Goal: Obtain resource: Download file/media

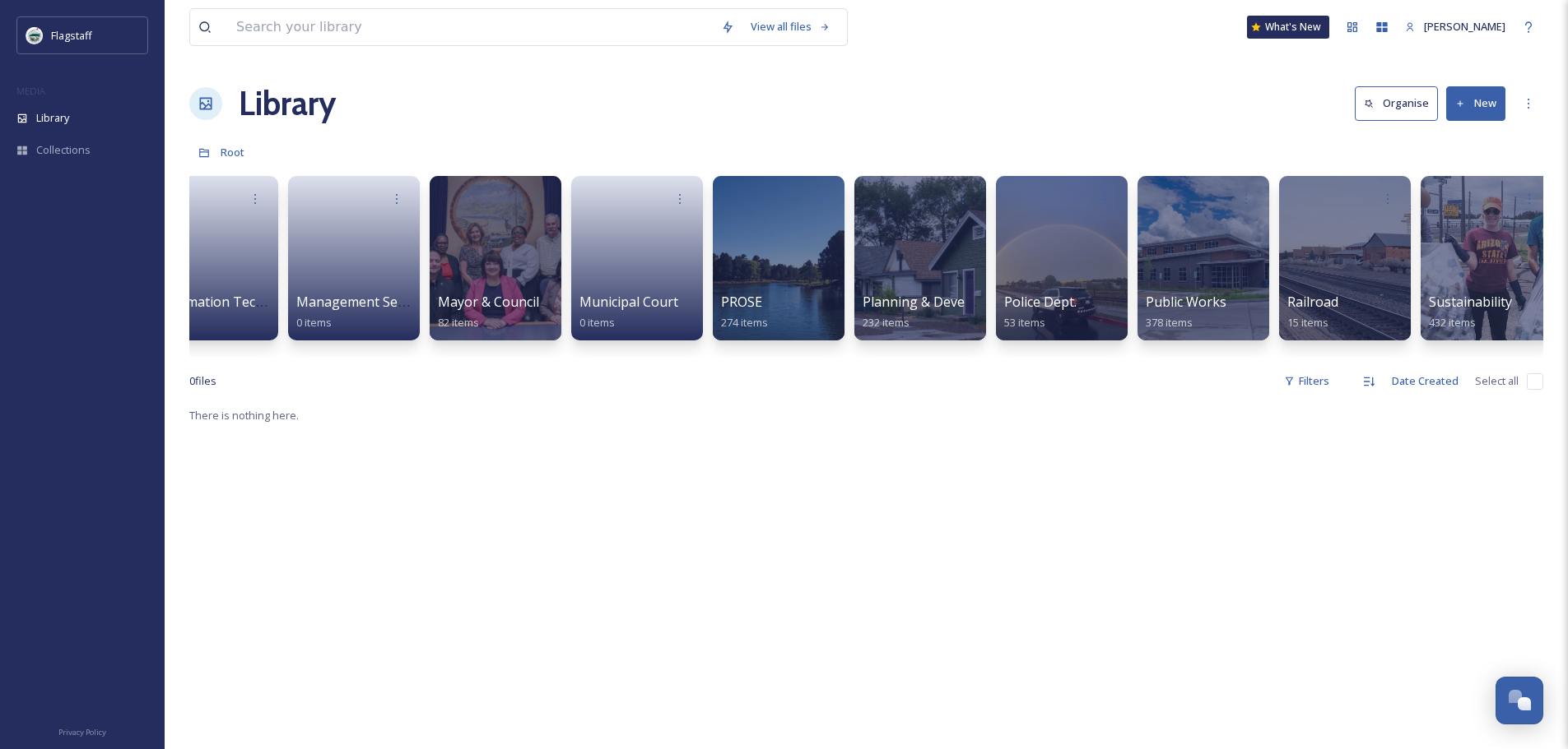
scroll to position [0, 1336]
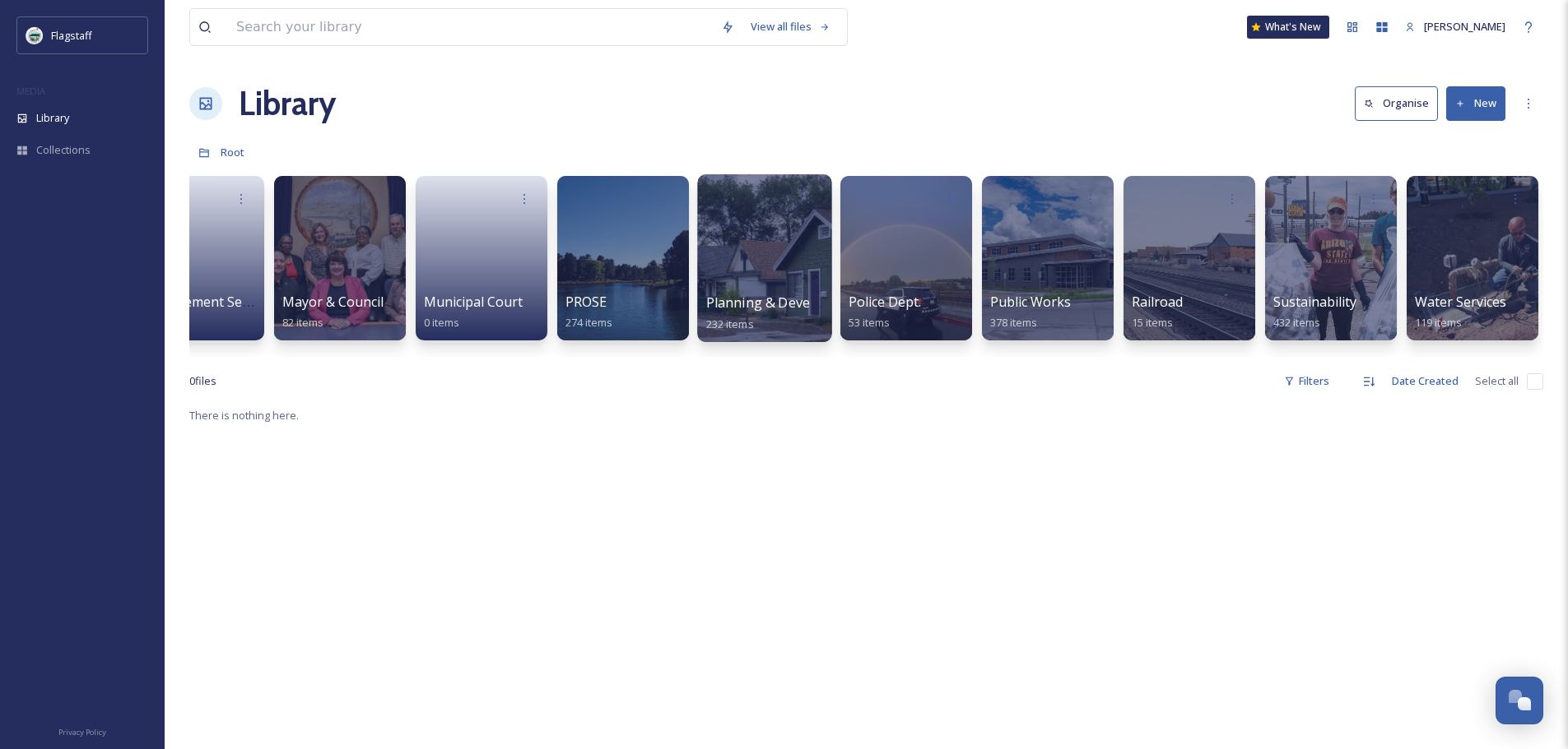
click at [739, 276] on div at bounding box center [763, 258] width 134 height 168
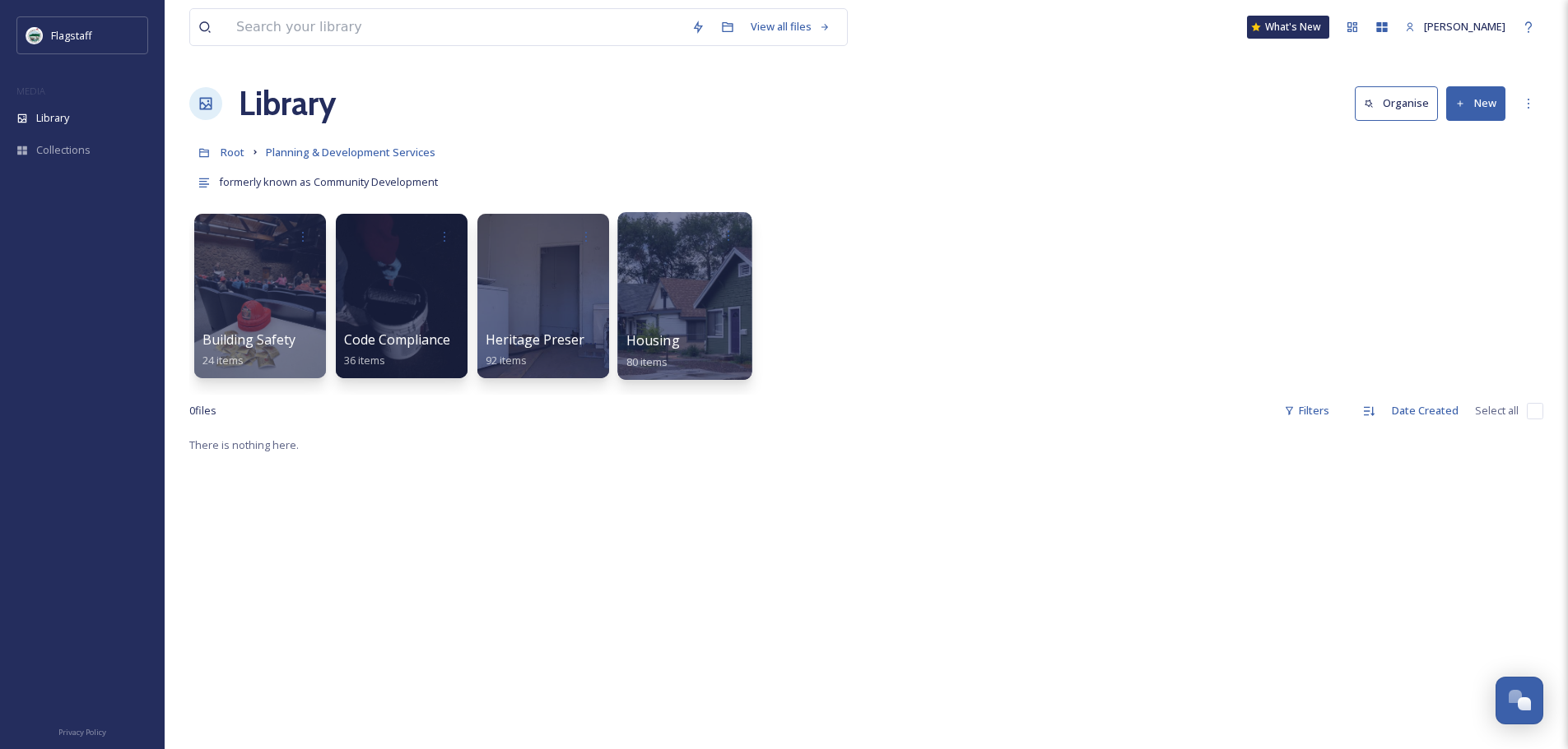
click at [704, 304] on div at bounding box center [684, 296] width 134 height 168
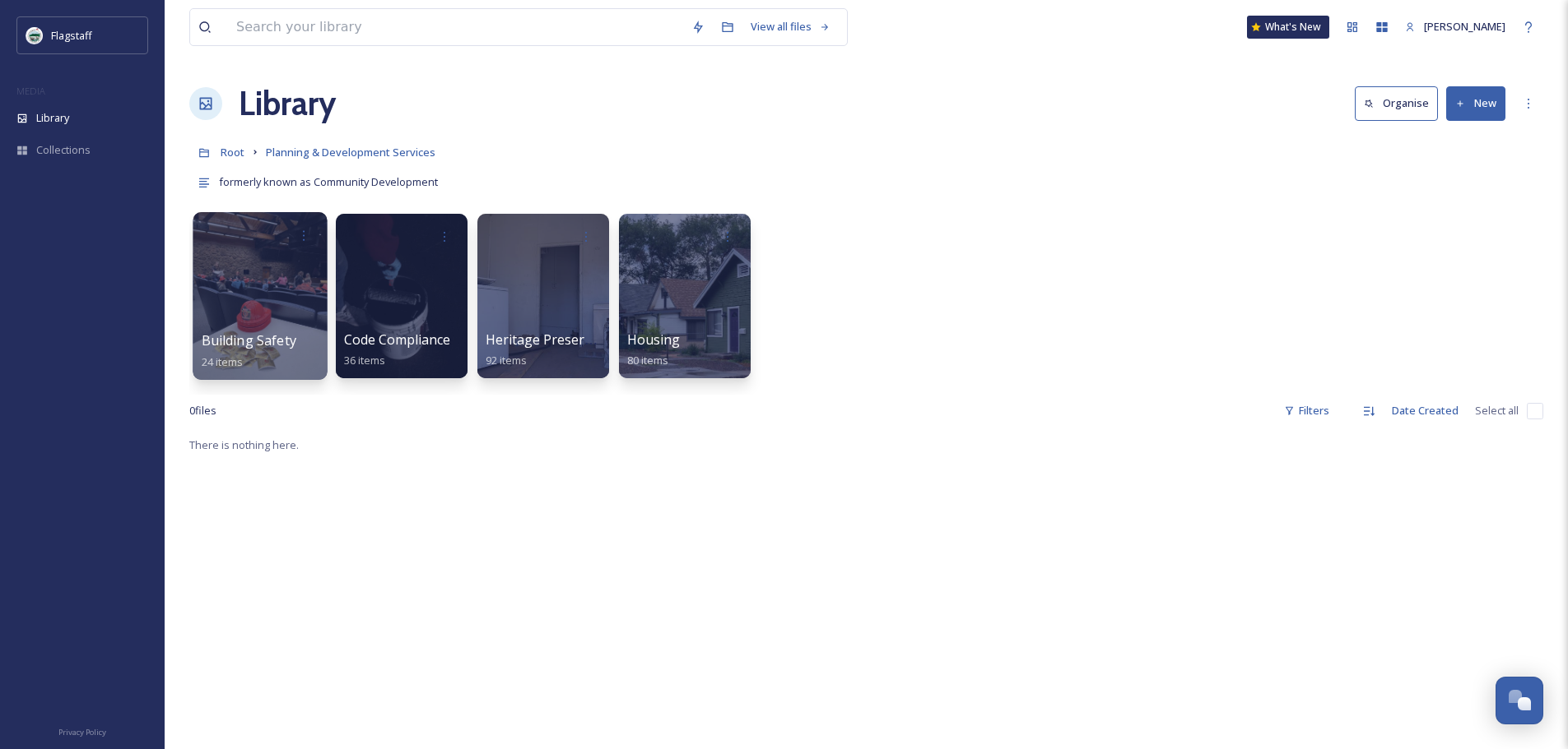
click at [302, 334] on div "Building Safety 24 items" at bounding box center [260, 350] width 118 height 41
click at [258, 337] on span "Building Safety" at bounding box center [248, 340] width 94 height 18
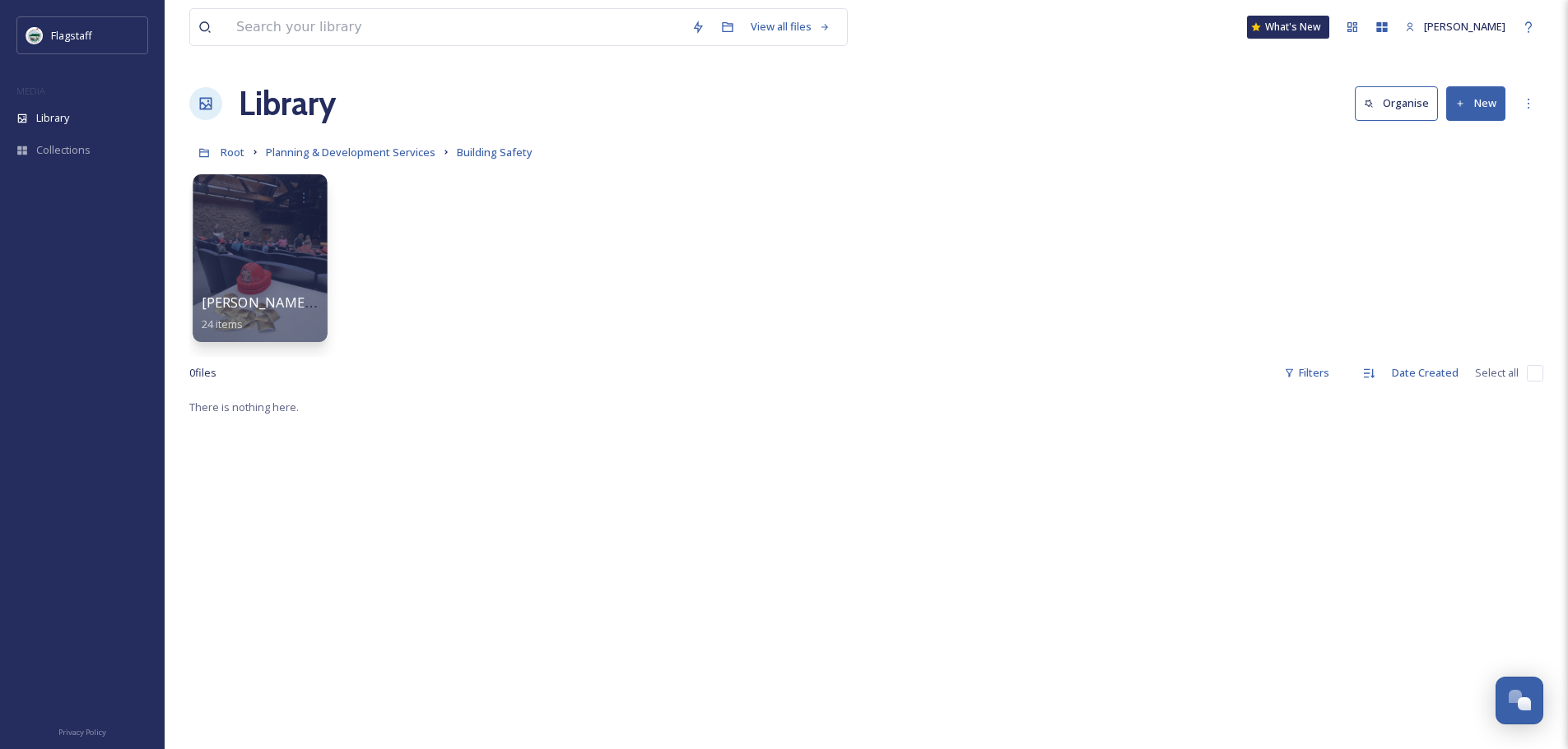
click at [283, 304] on span "[PERSON_NAME][GEOGRAPHIC_DATA] Field Trip" at bounding box center [353, 303] width 305 height 18
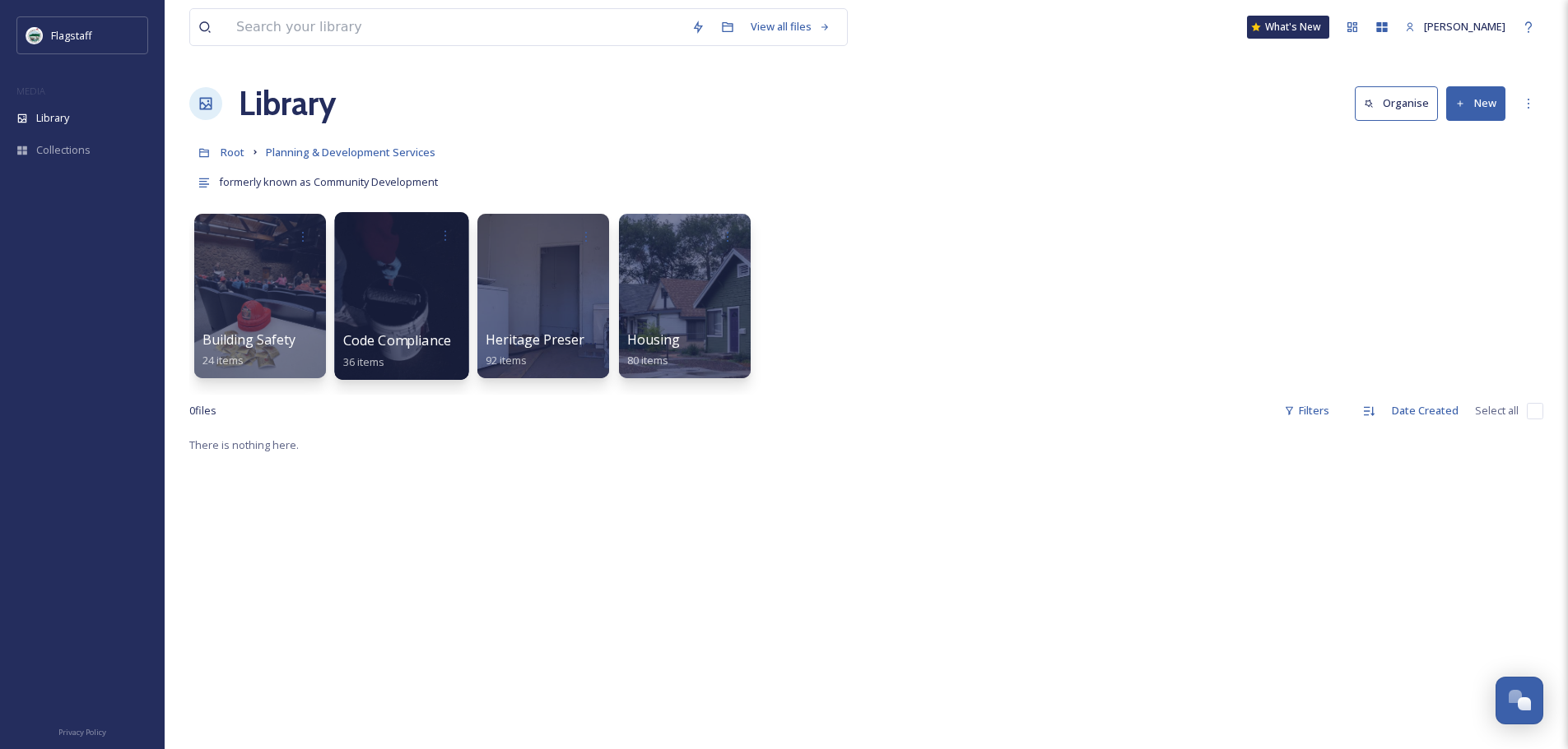
click at [422, 337] on span "Code Compliance" at bounding box center [397, 340] width 108 height 18
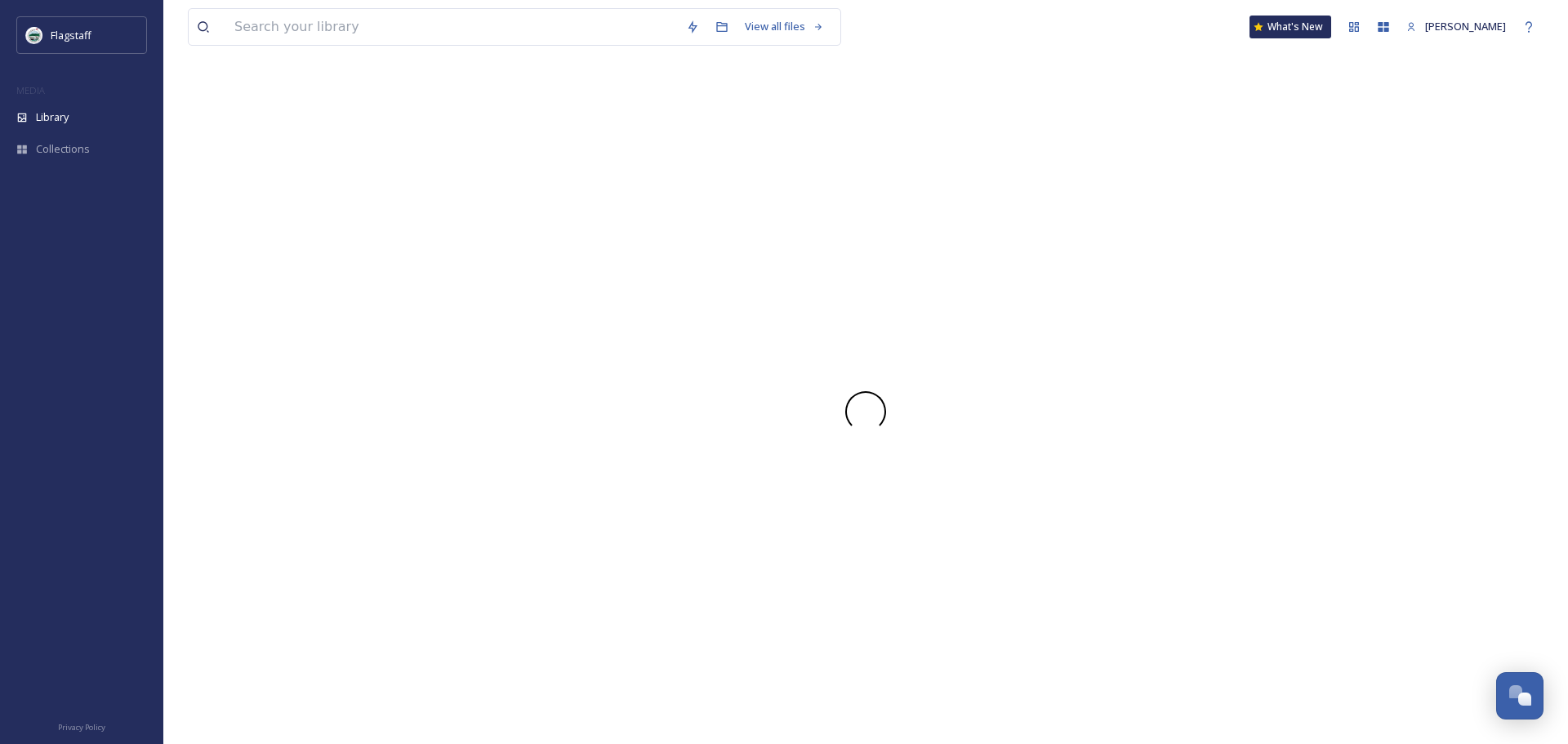
click at [419, 335] on div at bounding box center [866, 412] width 1356 height 666
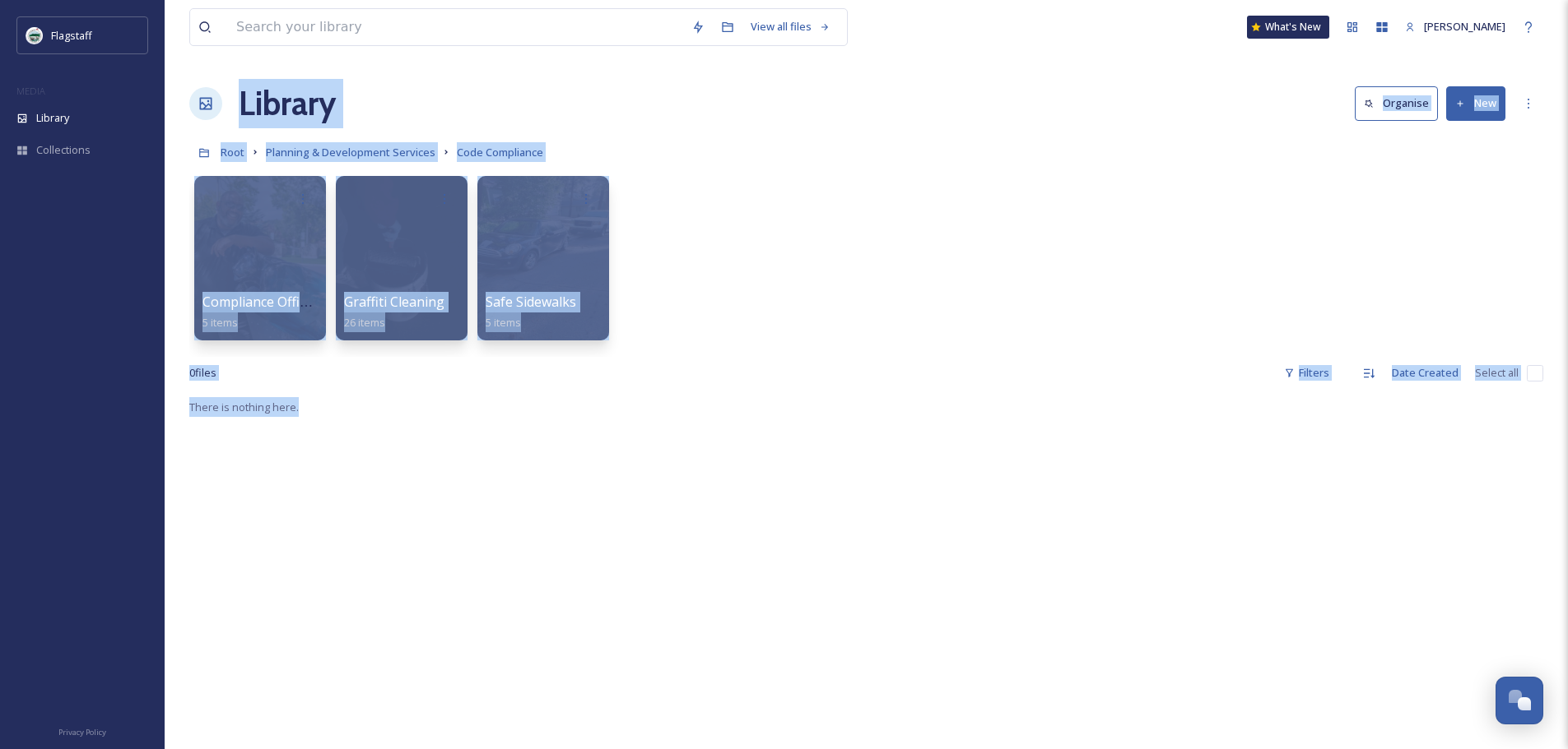
click at [841, 228] on div "Compliance Officer Day 5 items Graffiti Cleaning 26 items Safe Sidewalks 5 items" at bounding box center [866, 262] width 1354 height 189
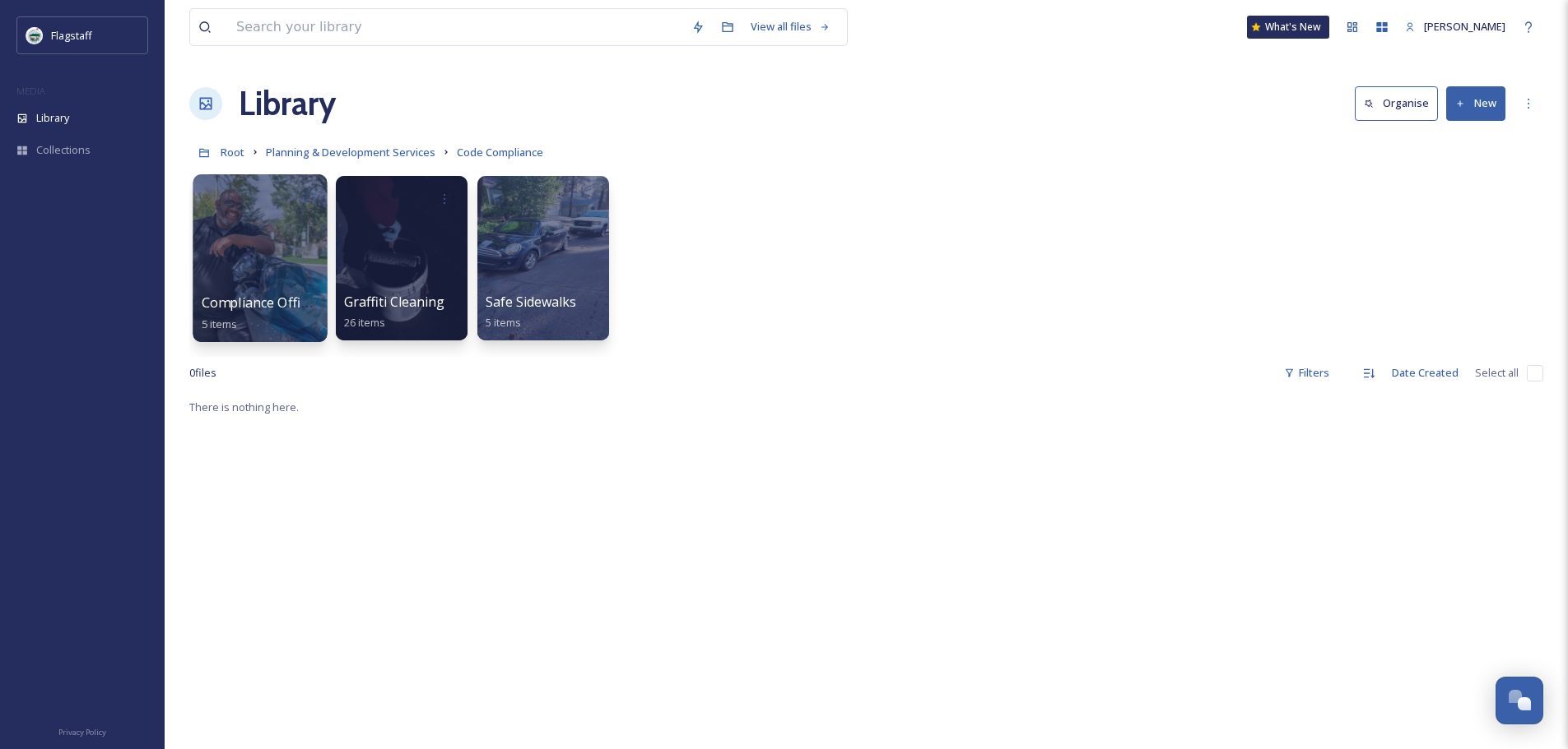
click at [257, 304] on span "Compliance Officer Day" at bounding box center [274, 303] width 146 height 18
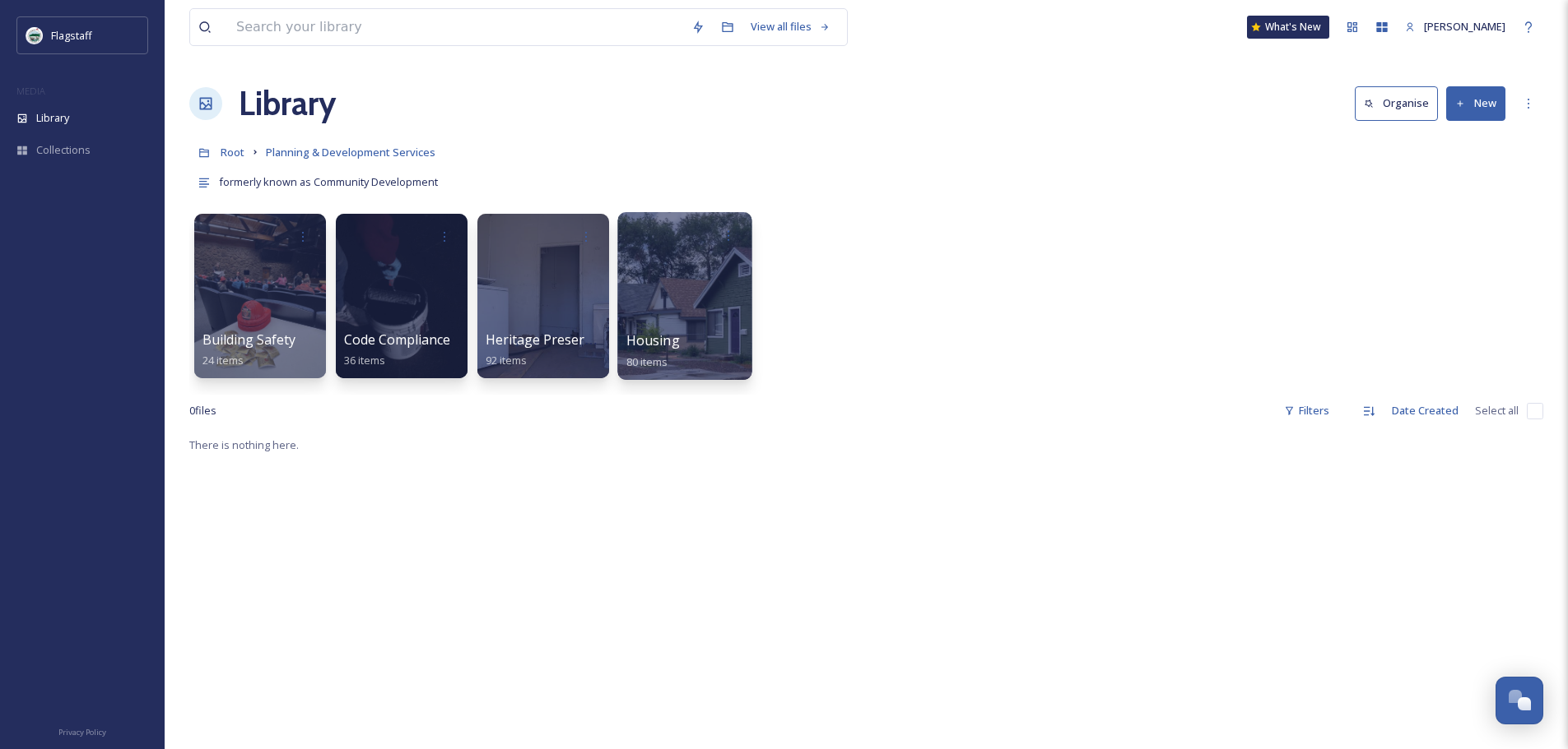
click at [691, 349] on div "Housing 80 items" at bounding box center [685, 350] width 118 height 41
click at [667, 343] on span "Housing" at bounding box center [653, 340] width 54 height 18
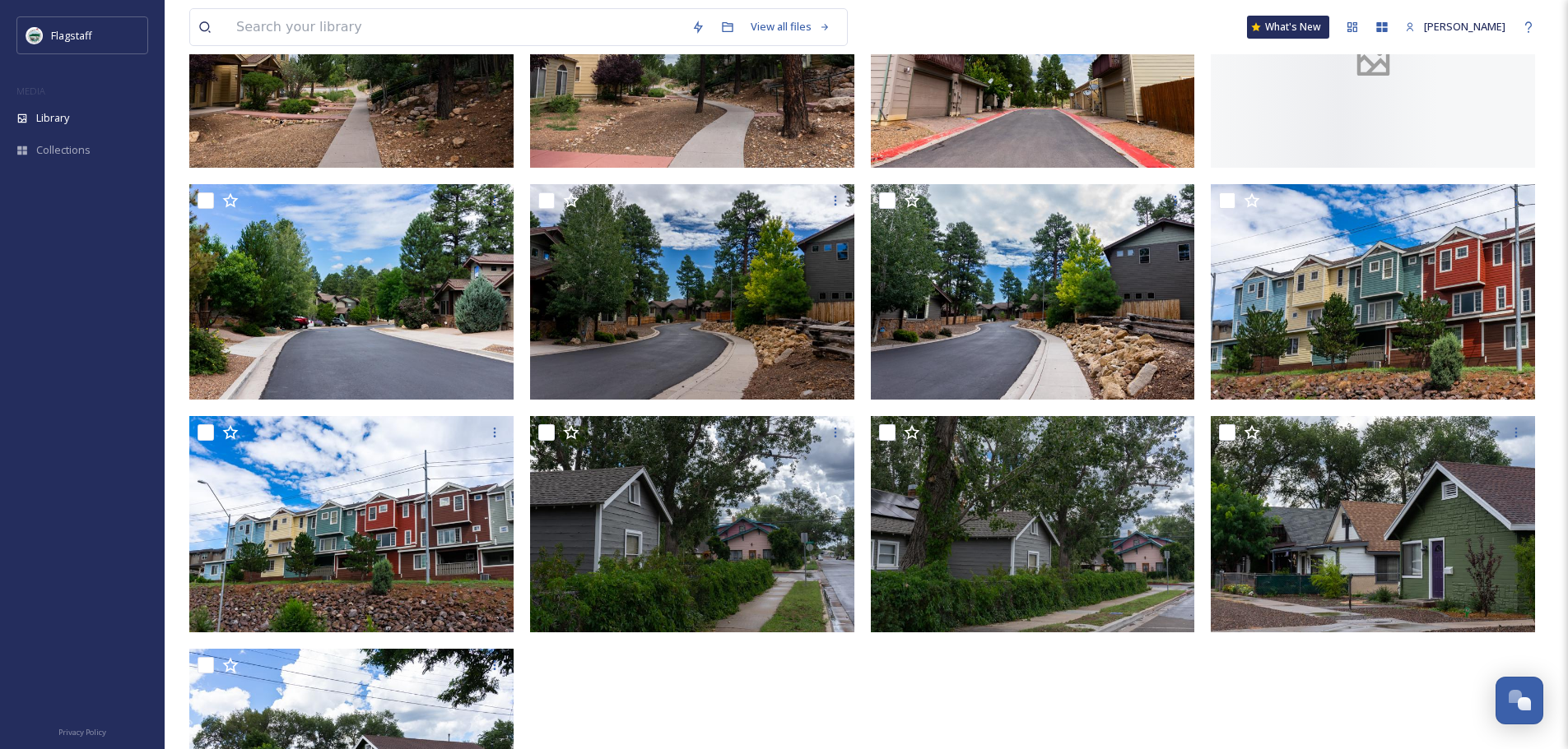
scroll to position [494, 0]
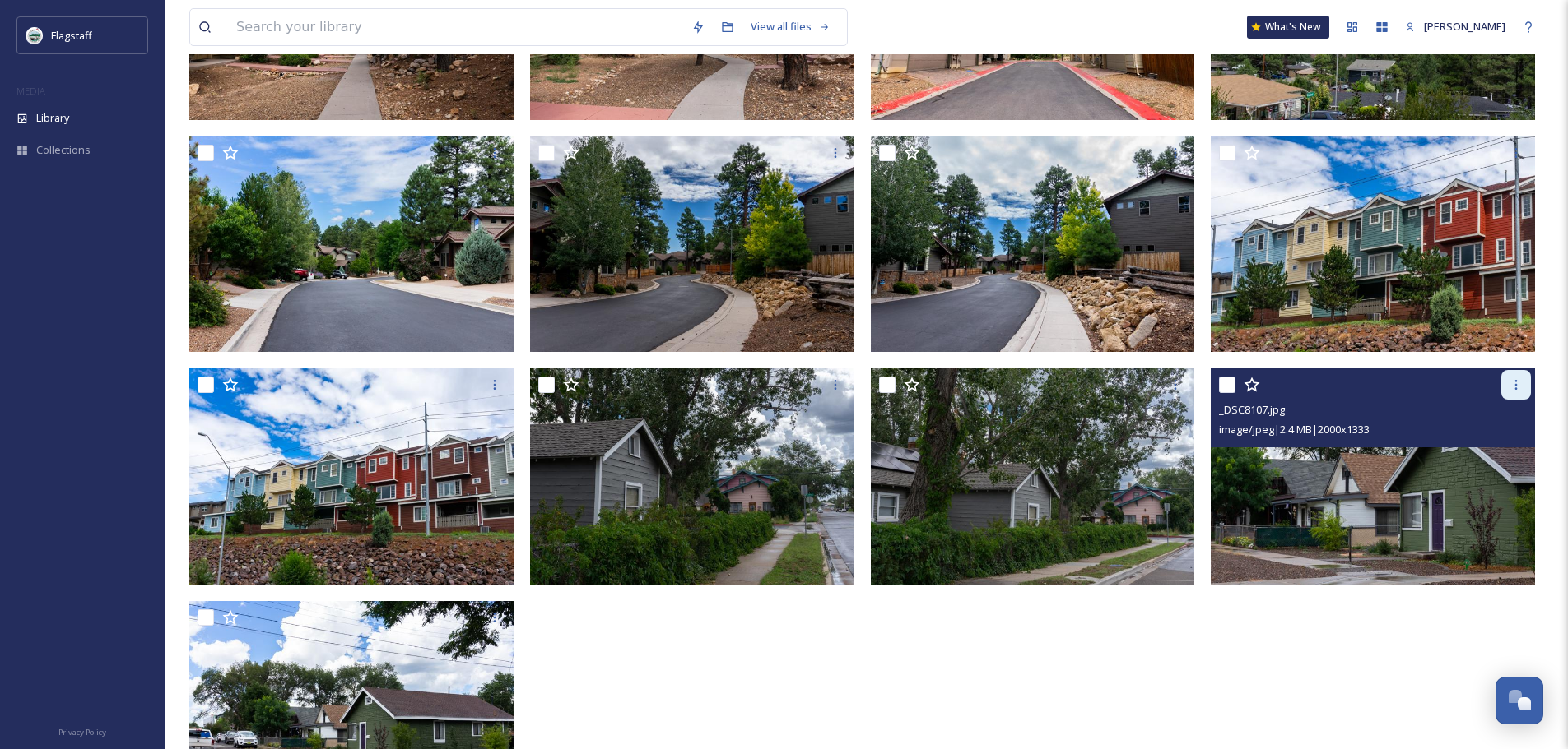
click at [1515, 383] on icon at bounding box center [1515, 384] width 13 height 13
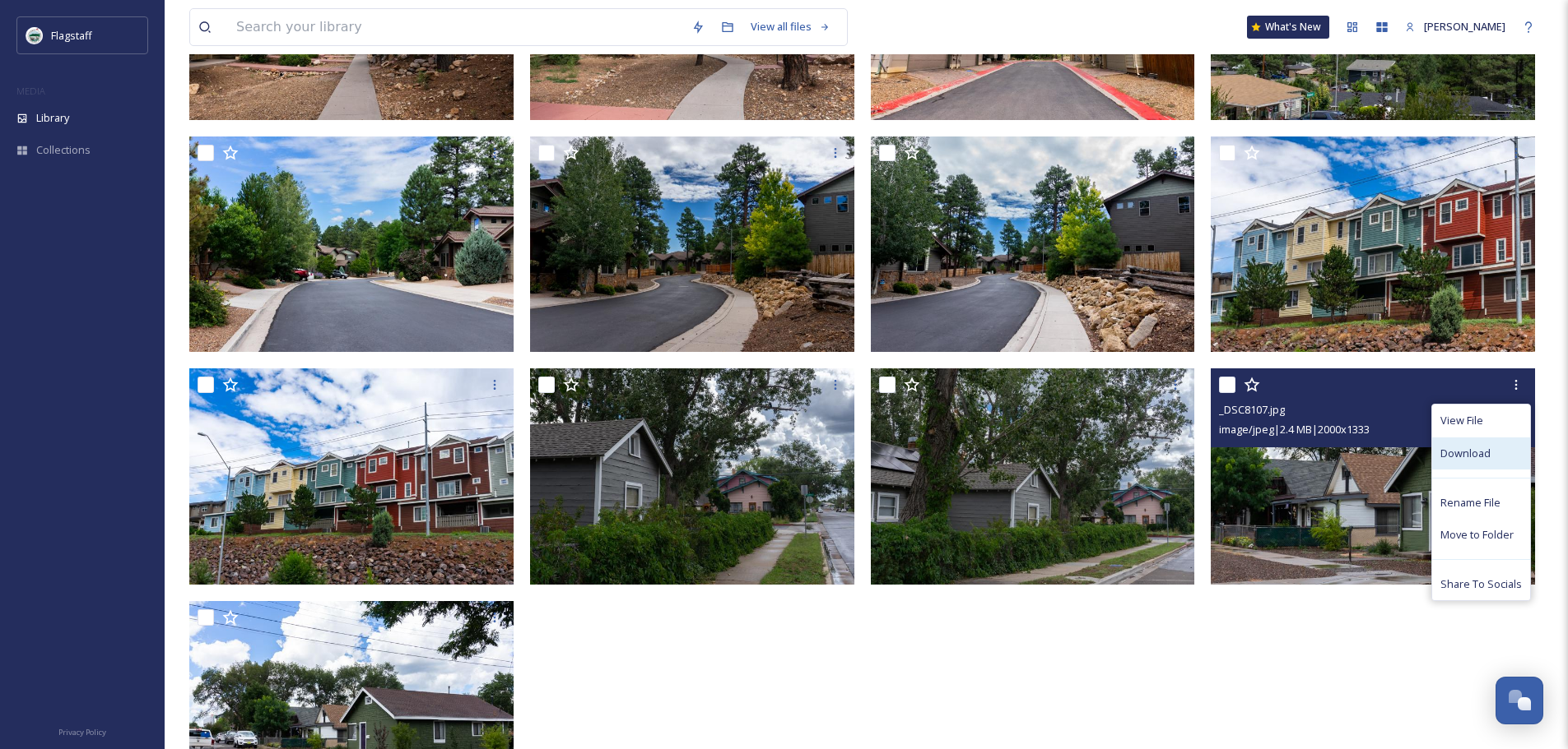
click at [1469, 454] on span "Download" at bounding box center [1465, 453] width 51 height 16
